Goal: Information Seeking & Learning: Learn about a topic

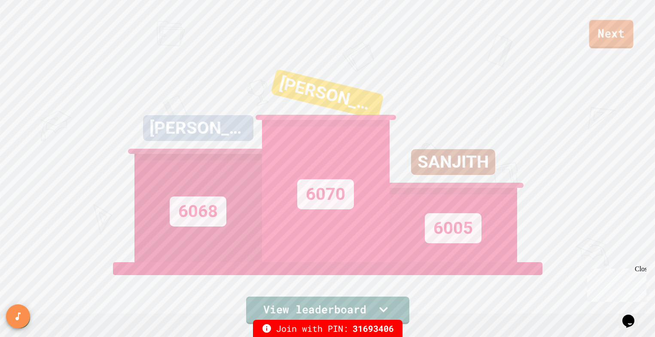
click at [607, 43] on link "Next" at bounding box center [611, 34] width 44 height 28
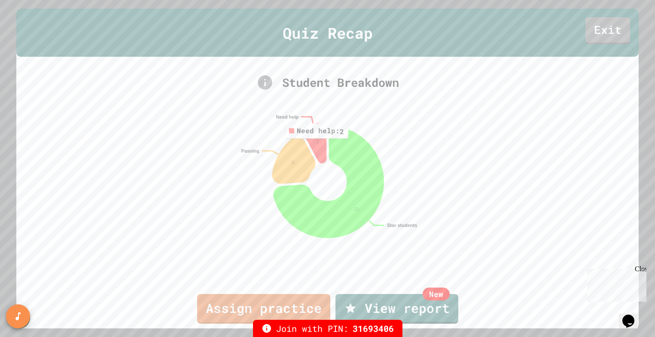
click at [317, 145] on icon at bounding box center [314, 143] width 21 height 40
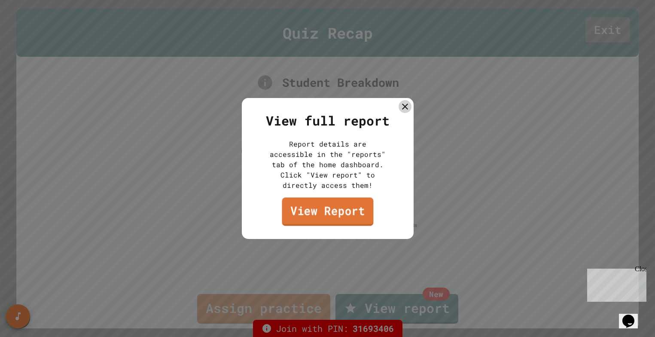
click at [319, 209] on link "View Report" at bounding box center [327, 211] width 91 height 28
drag, startPoint x: 404, startPoint y: 104, endPoint x: 415, endPoint y: 100, distance: 12.2
click at [404, 104] on icon at bounding box center [404, 106] width 12 height 12
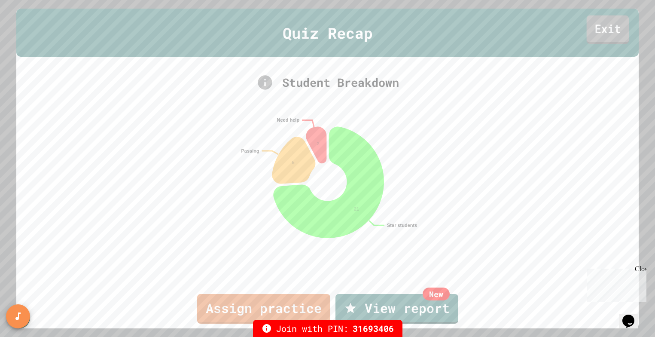
click at [605, 24] on link "Exit" at bounding box center [608, 29] width 43 height 28
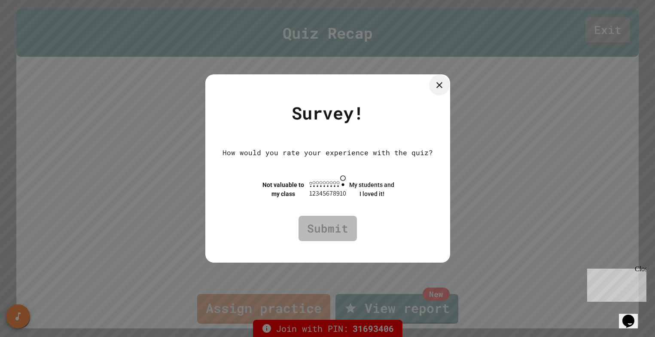
click at [444, 83] on icon at bounding box center [439, 85] width 10 height 10
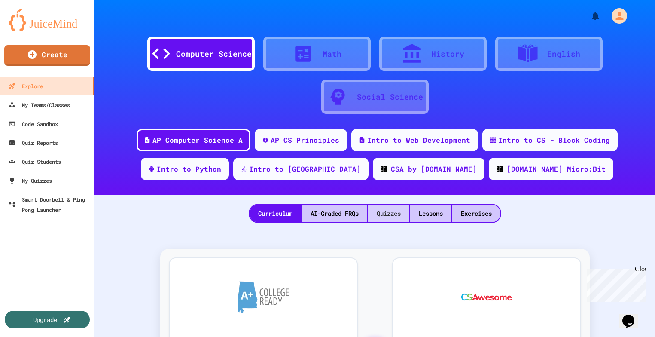
click at [398, 213] on div "Quizzes" at bounding box center [388, 213] width 41 height 18
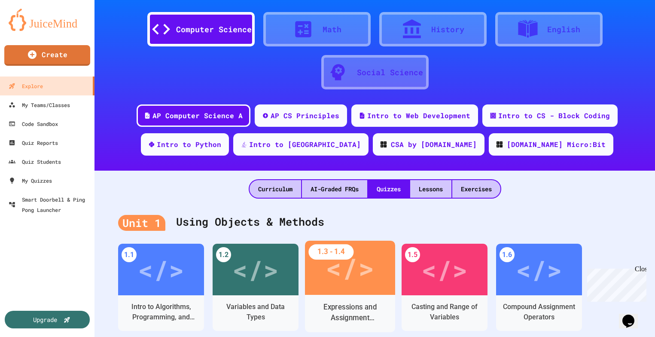
scroll to position [28, 0]
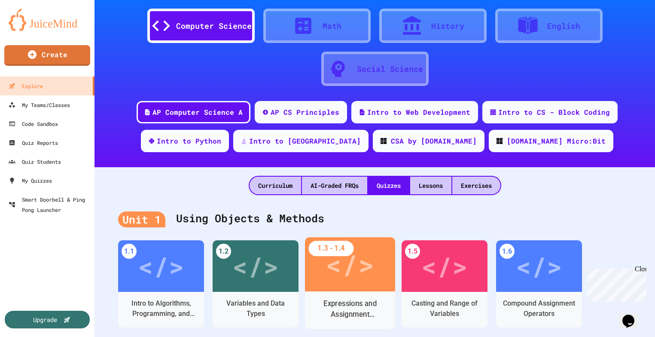
click at [335, 269] on div "</>" at bounding box center [349, 264] width 49 height 41
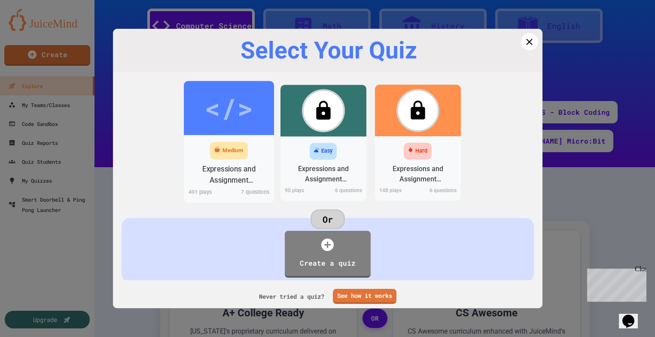
click at [245, 143] on div "Medium" at bounding box center [229, 151] width 38 height 18
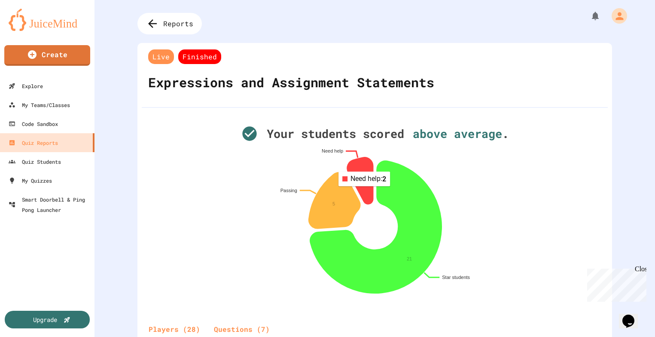
click at [366, 192] on icon at bounding box center [360, 180] width 26 height 47
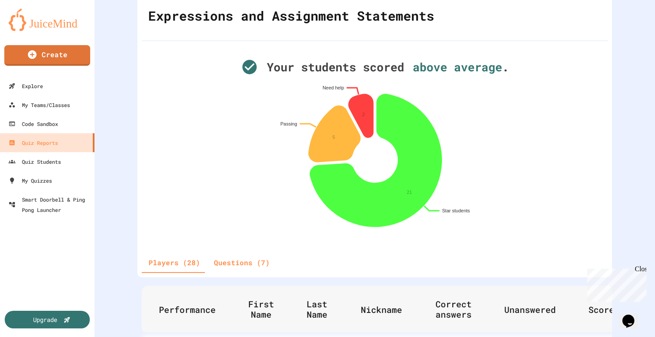
scroll to position [65, 0]
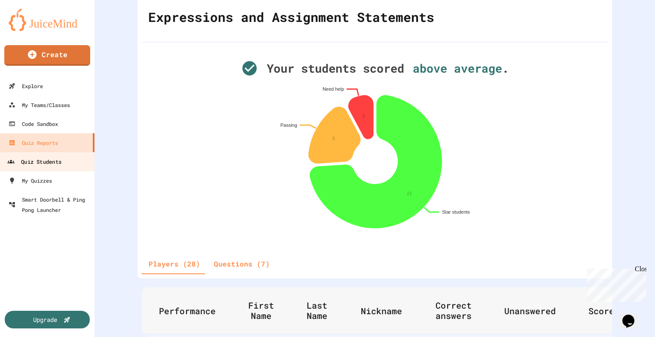
click at [30, 161] on div "Quiz Students" at bounding box center [34, 161] width 54 height 11
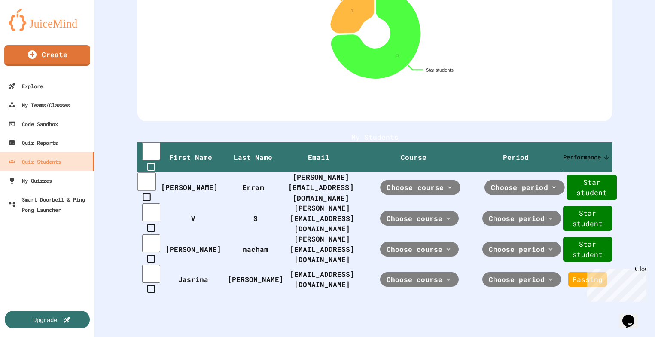
scroll to position [140, 0]
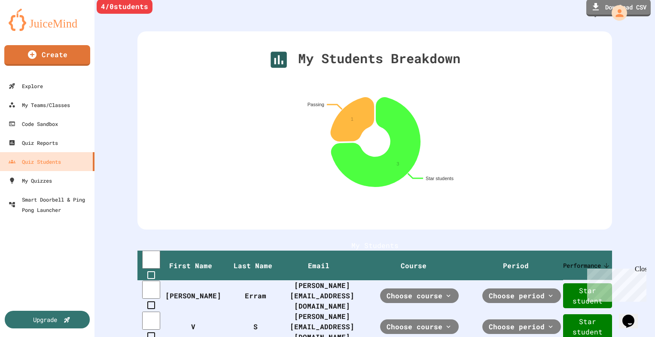
scroll to position [0, 0]
